Goal: Task Accomplishment & Management: Complete application form

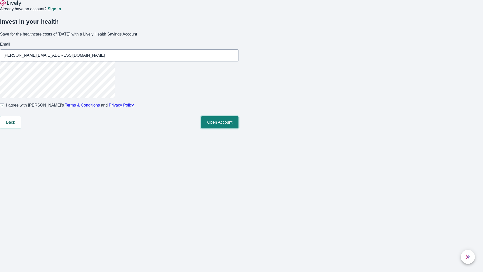
click at [239, 128] on button "Open Account" at bounding box center [219, 122] width 37 height 12
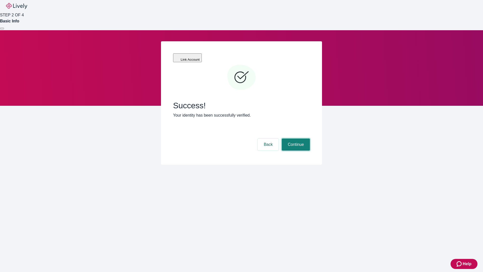
click at [295, 138] on button "Continue" at bounding box center [296, 144] width 28 height 12
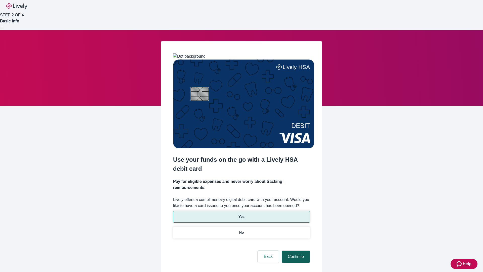
click at [241, 214] on p "Yes" at bounding box center [242, 216] width 6 height 5
click at [295, 250] on button "Continue" at bounding box center [296, 256] width 28 height 12
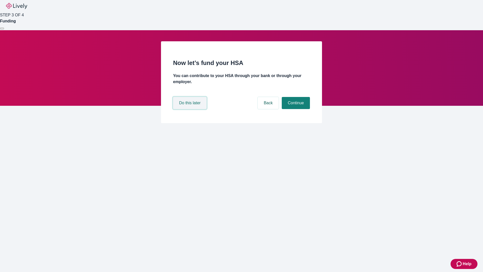
click at [190, 109] on button "Do this later" at bounding box center [189, 103] width 33 height 12
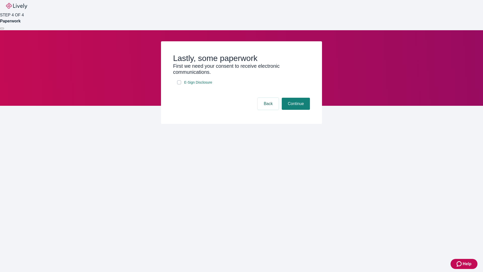
click at [179, 84] on input "E-Sign Disclosure" at bounding box center [179, 82] width 4 height 4
checkbox input "true"
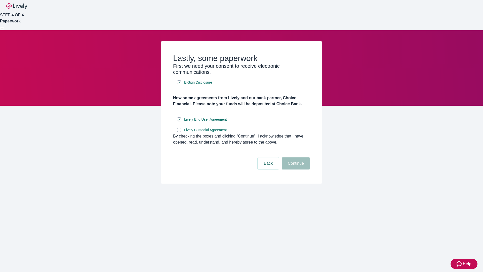
click at [179, 132] on input "Lively Custodial Agreement" at bounding box center [179, 130] width 4 height 4
checkbox input "true"
click at [295, 169] on button "Continue" at bounding box center [296, 163] width 28 height 12
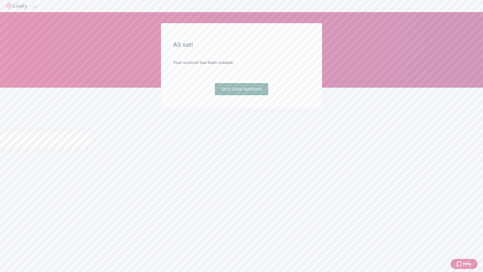
click at [241, 95] on link "Go to Lively dashboard" at bounding box center [242, 89] width 54 height 12
